Goal: Task Accomplishment & Management: Use online tool/utility

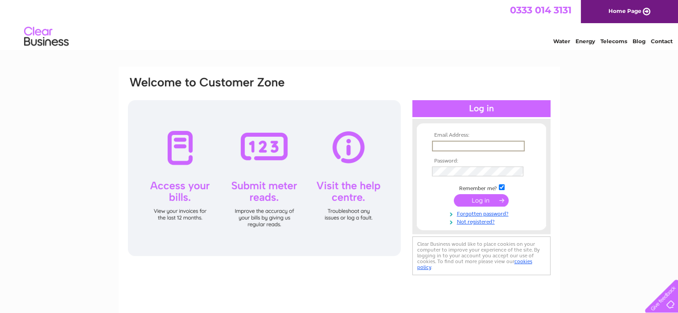
click at [444, 148] on input "text" at bounding box center [478, 146] width 93 height 11
type input "kevinandcaroline1@gmail.com"
click at [484, 199] on input "submit" at bounding box center [481, 200] width 55 height 12
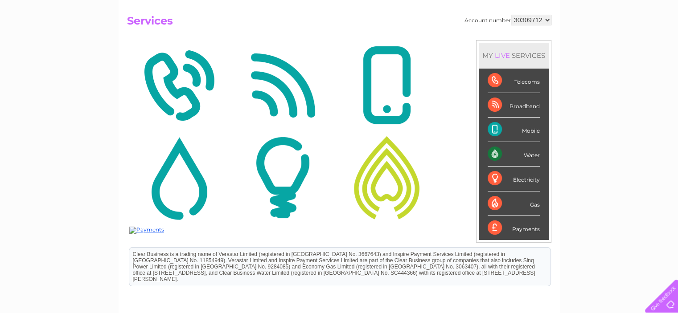
scroll to position [181, 0]
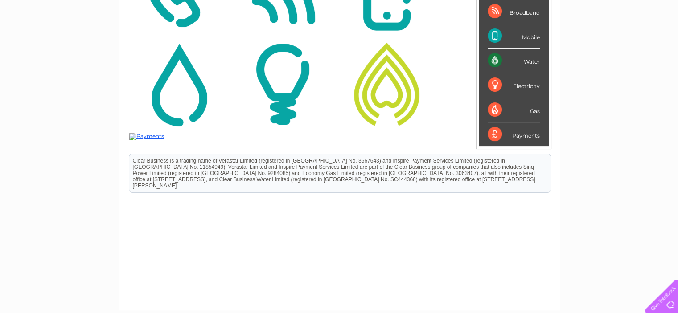
click at [526, 84] on div "Electricity" at bounding box center [514, 85] width 52 height 25
click at [302, 82] on img at bounding box center [282, 84] width 99 height 87
